Goal: Information Seeking & Learning: Learn about a topic

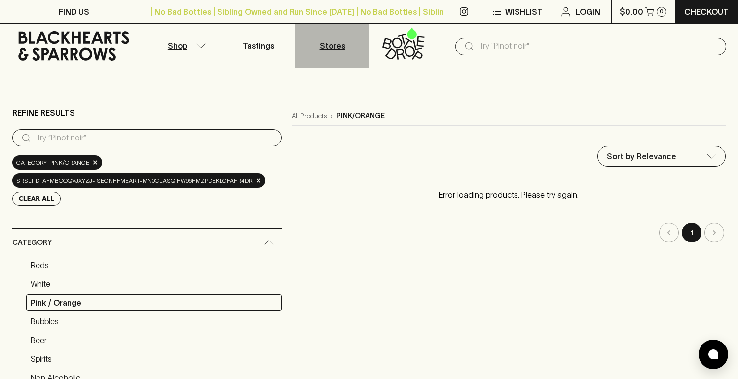
click at [339, 50] on p "Stores" at bounding box center [333, 46] width 26 height 12
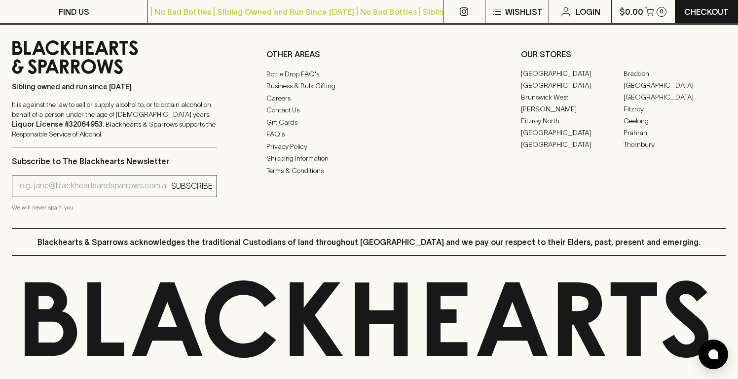
scroll to position [1359, 0]
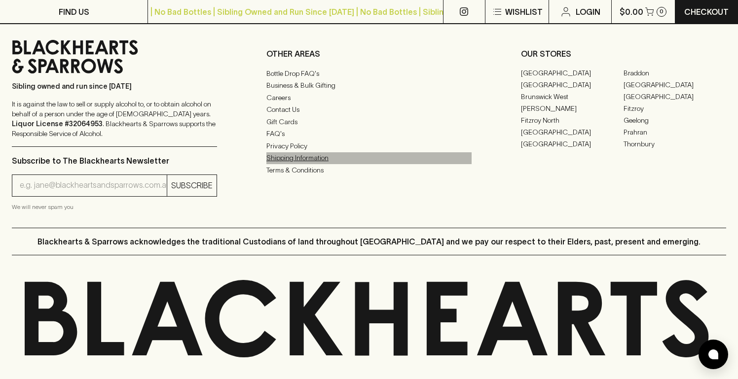
click at [315, 164] on link "Shipping Information" at bounding box center [368, 158] width 205 height 12
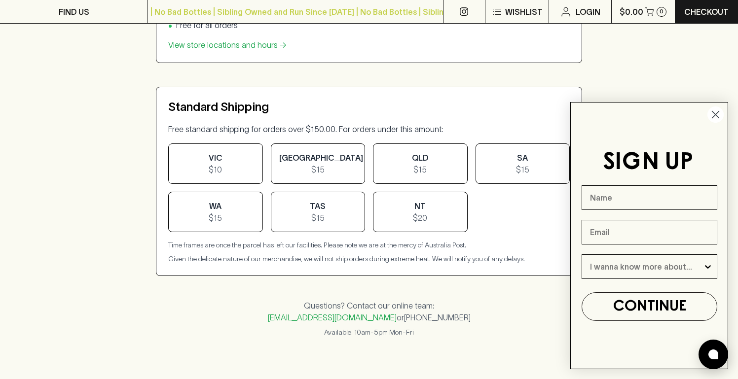
scroll to position [406, 0]
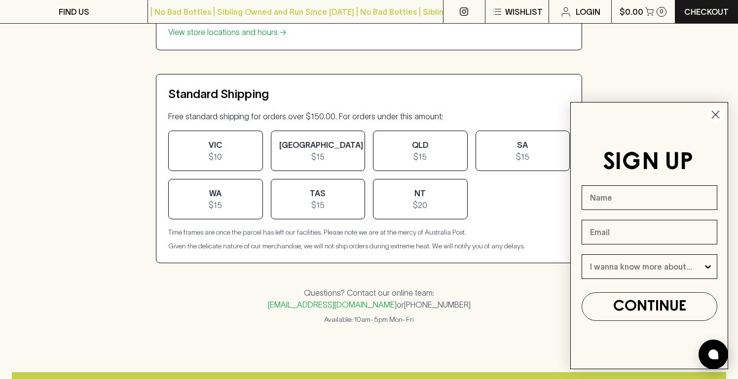
click at [720, 111] on circle "Close dialog" at bounding box center [715, 115] width 16 height 16
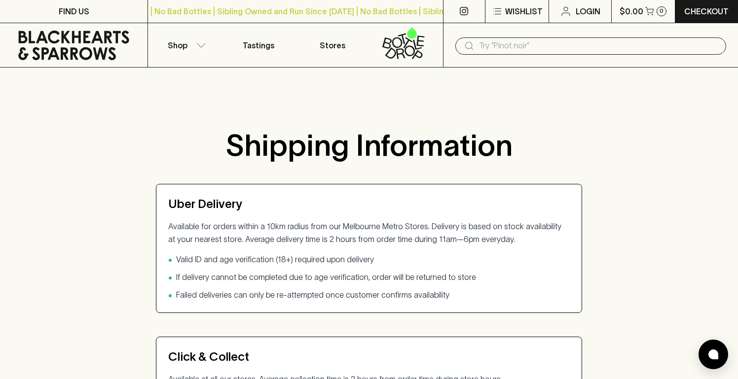
scroll to position [0, 0]
click at [199, 45] on icon "button" at bounding box center [201, 45] width 10 height 5
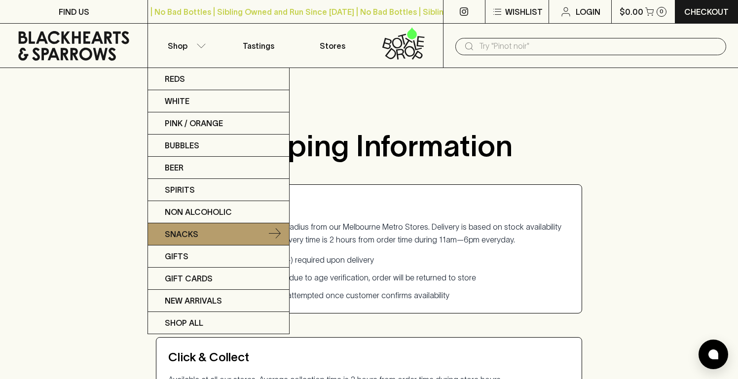
click at [216, 234] on link "Snacks" at bounding box center [218, 234] width 141 height 22
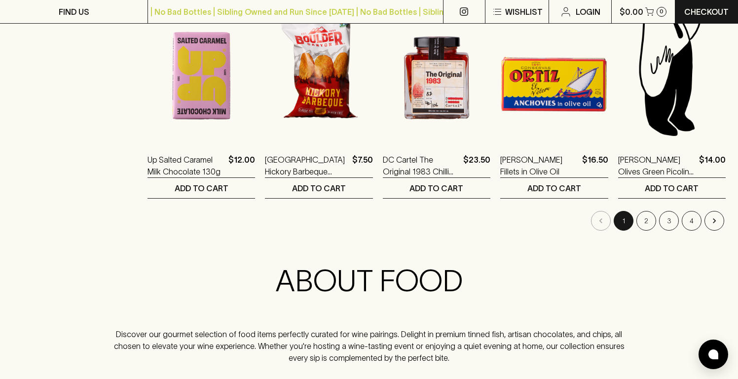
scroll to position [1009, 0]
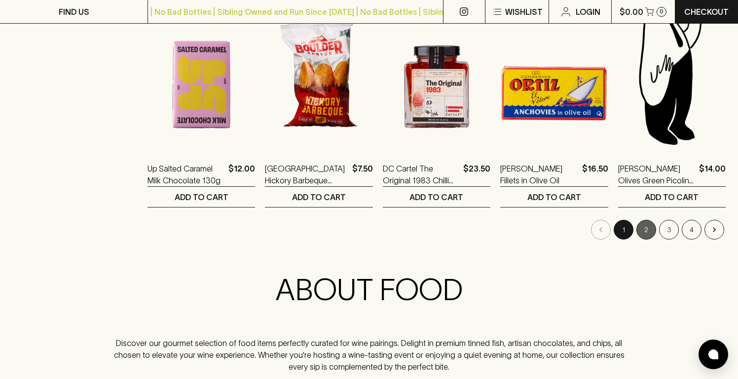
click at [649, 229] on button "2" at bounding box center [646, 230] width 20 height 20
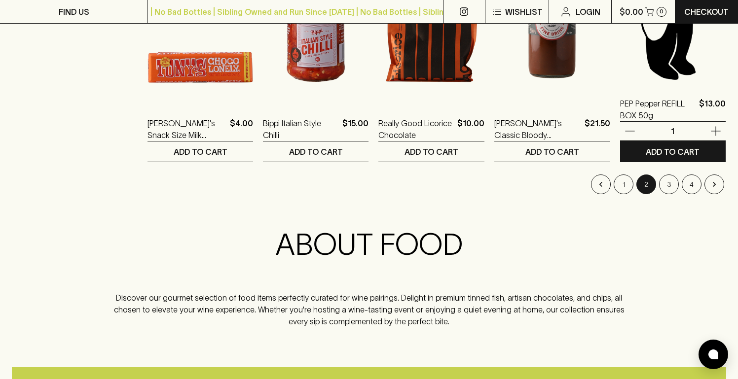
scroll to position [1062, 0]
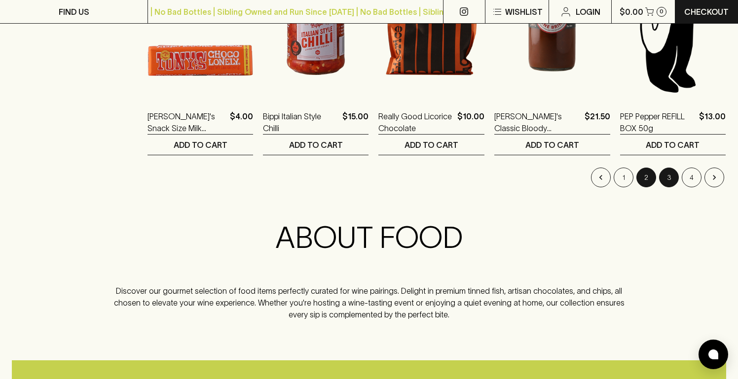
click at [669, 181] on button "3" at bounding box center [669, 178] width 20 height 20
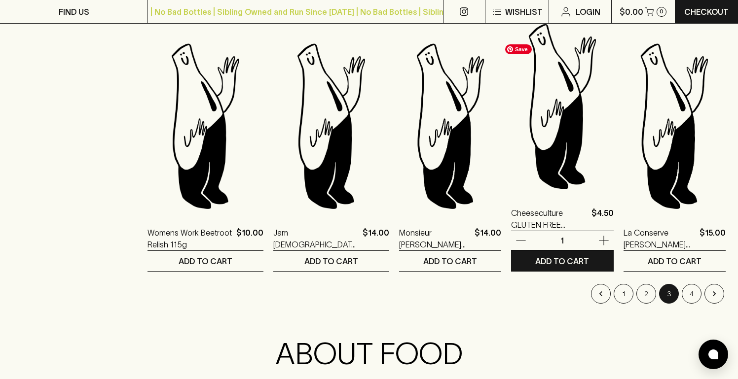
scroll to position [989, 0]
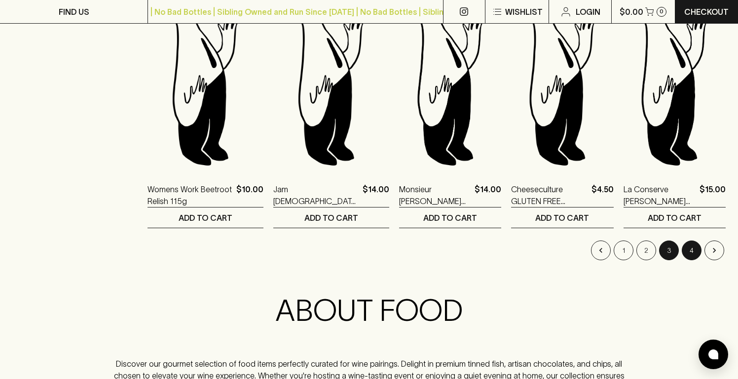
click at [689, 249] on button "4" at bounding box center [692, 251] width 20 height 20
